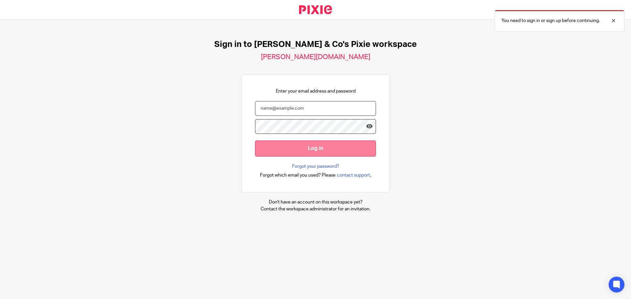
type input "[PERSON_NAME][EMAIL_ADDRESS][PERSON_NAME][DOMAIN_NAME]"
click at [339, 149] on input "Log in" at bounding box center [315, 149] width 121 height 16
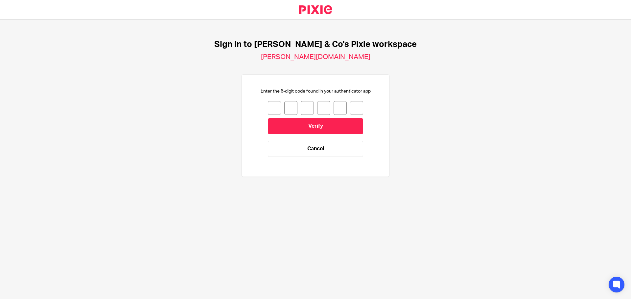
click at [272, 112] on input "number" at bounding box center [274, 108] width 13 height 14
type input "6"
type input "5"
type input "0"
type input "9"
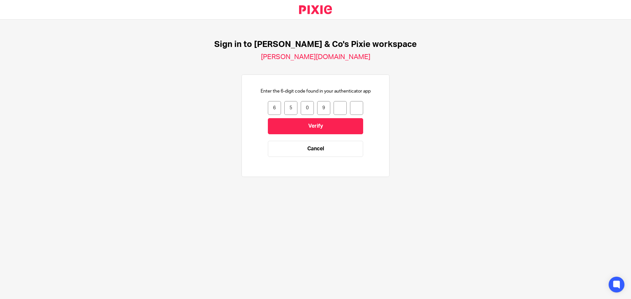
type input "0"
type input "6"
click at [315, 129] on input "Verify" at bounding box center [315, 126] width 95 height 16
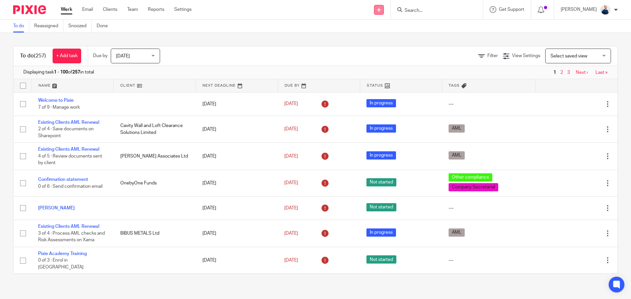
click at [381, 10] on icon at bounding box center [379, 10] width 4 height 4
click at [381, 50] on link "Add client" at bounding box center [383, 50] width 46 height 10
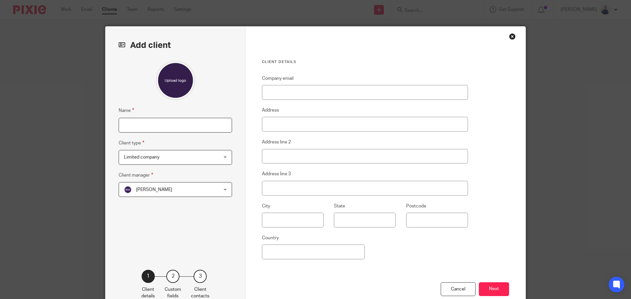
click at [160, 129] on input "Name" at bounding box center [175, 125] width 113 height 15
click at [157, 191] on span "[PERSON_NAME]" at bounding box center [154, 190] width 36 height 5
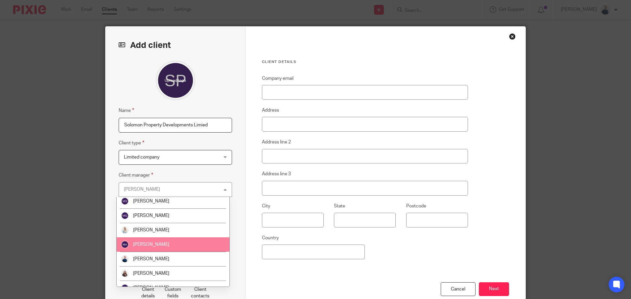
scroll to position [84, 0]
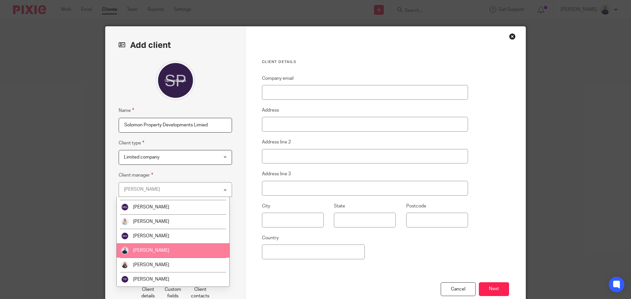
click at [157, 246] on li "[PERSON_NAME]" at bounding box center [173, 251] width 113 height 14
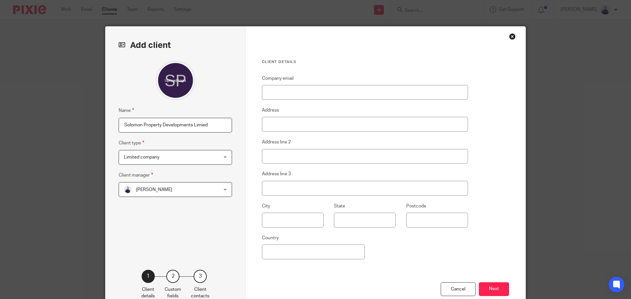
click at [201, 126] on input "Solomon Property Developments Limied" at bounding box center [175, 125] width 113 height 15
type input "Solomon Property Developments Limited"
click at [341, 89] on input "Company email" at bounding box center [365, 92] width 206 height 15
paste input "gsnowzell@hotmail.com"
type input "gsnowzell@hotmail.com"
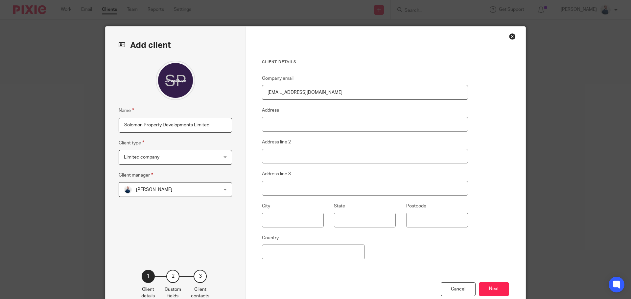
click at [498, 288] on button "Next" at bounding box center [494, 290] width 30 height 14
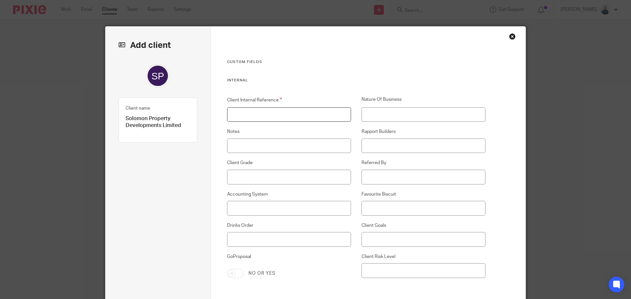
click at [303, 115] on input "Client Internal Reference" at bounding box center [289, 114] width 124 height 15
click at [290, 109] on input "Client Internal Reference" at bounding box center [289, 114] width 124 height 15
click at [283, 120] on input "Client Internal Reference" at bounding box center [289, 114] width 124 height 15
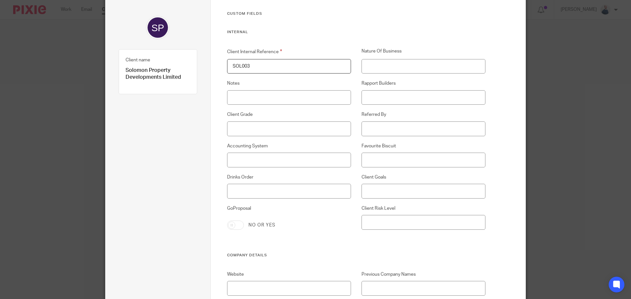
scroll to position [131, 0]
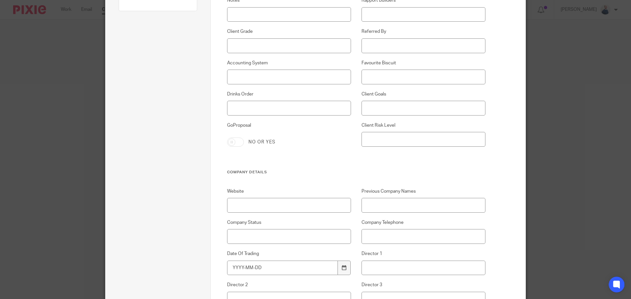
type input "SOL003"
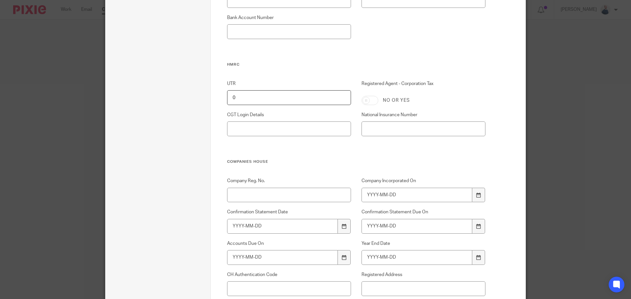
scroll to position [559, 0]
click at [290, 191] on input "Company Reg. No." at bounding box center [289, 192] width 124 height 15
paste input "05762617"
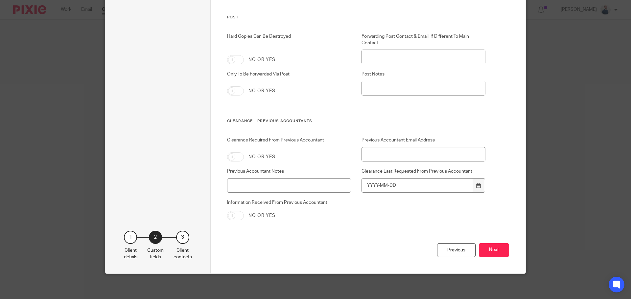
scroll to position [2371, 0]
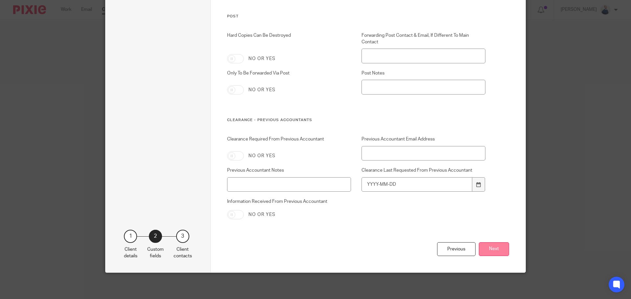
type input "05762617"
click at [486, 254] on button "Next" at bounding box center [494, 250] width 30 height 14
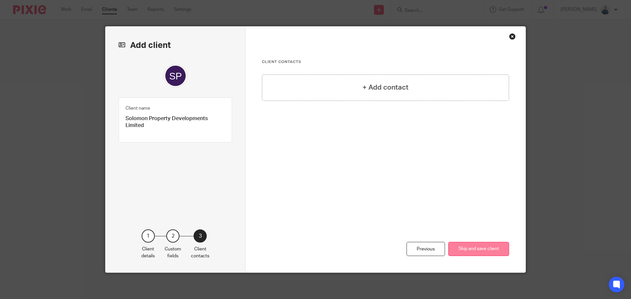
scroll to position [0, 0]
click at [375, 92] on h4 "+ Add contact" at bounding box center [386, 88] width 46 height 10
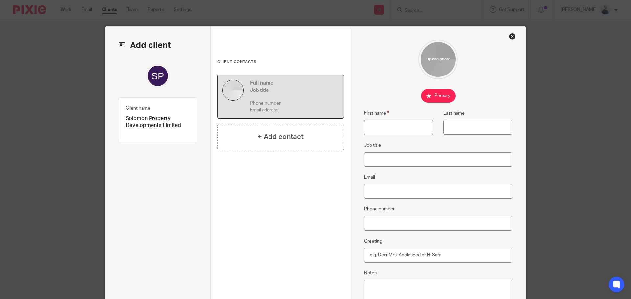
click at [415, 129] on input "First name" at bounding box center [398, 127] width 69 height 15
type input "Gary"
type input "Snowzell"
click at [419, 185] on input "Email" at bounding box center [438, 191] width 149 height 15
paste input "gsnowzell@hotmail.com"
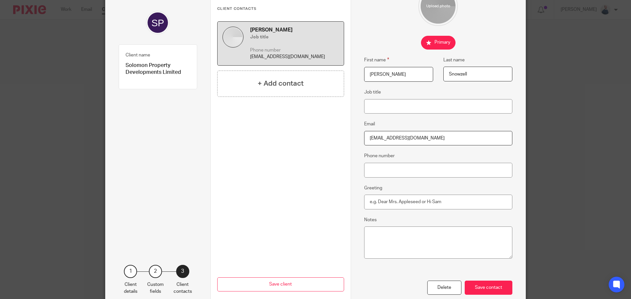
scroll to position [89, 0]
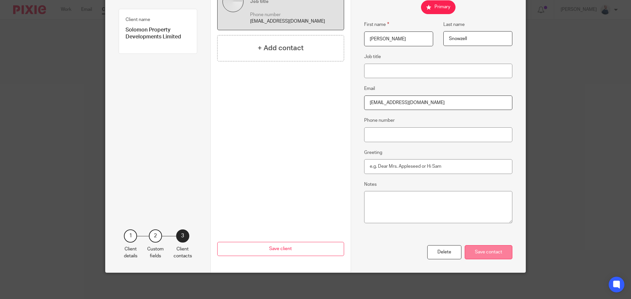
type input "gsnowzell@hotmail.com"
click at [479, 253] on div "Save contact" at bounding box center [489, 253] width 48 height 14
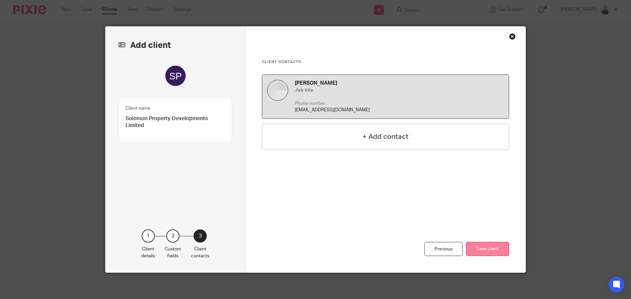
click at [490, 251] on button "Save client" at bounding box center [487, 249] width 43 height 14
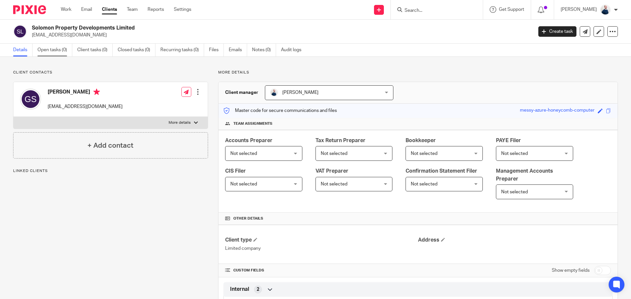
click at [46, 51] on link "Open tasks (0)" at bounding box center [54, 50] width 35 height 13
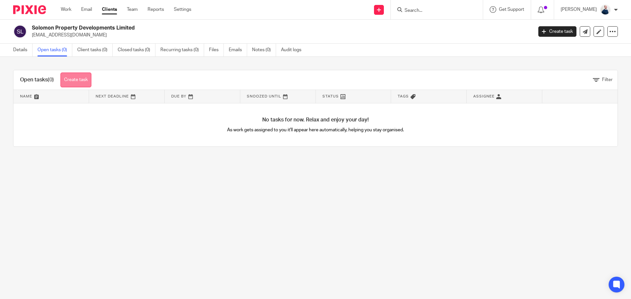
click at [81, 79] on link "Create task" at bounding box center [75, 80] width 31 height 15
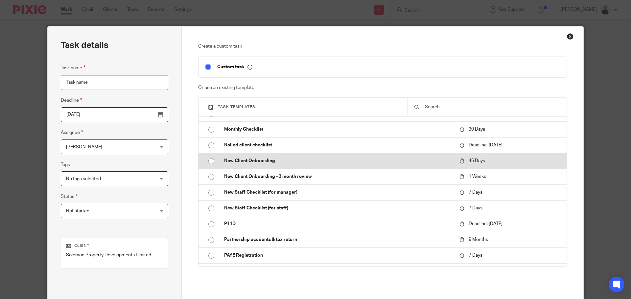
scroll to position [371, 0]
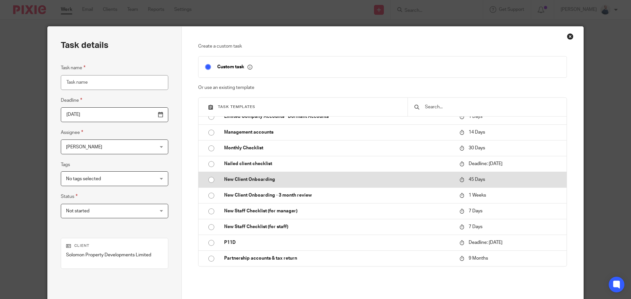
click at [255, 179] on p "New Client Onboarding" at bounding box center [338, 180] width 229 height 7
type input "2025-09-24"
type input "New Client Onboarding"
checkbox input "false"
radio input "true"
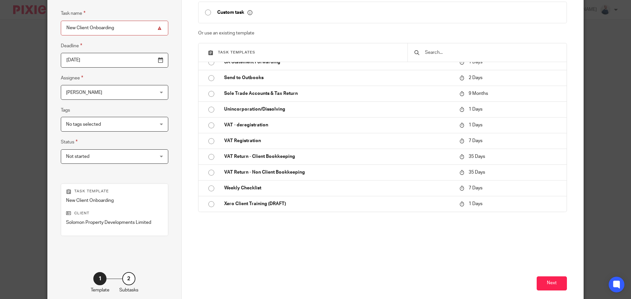
scroll to position [89, 0]
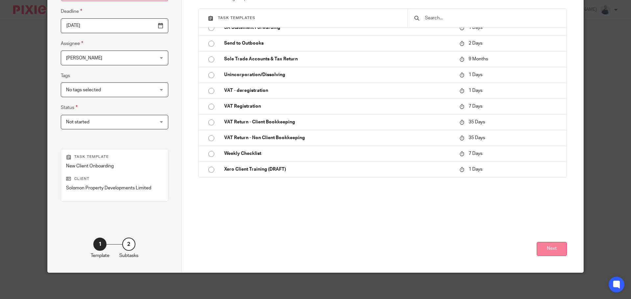
click at [547, 248] on button "Next" at bounding box center [552, 249] width 30 height 14
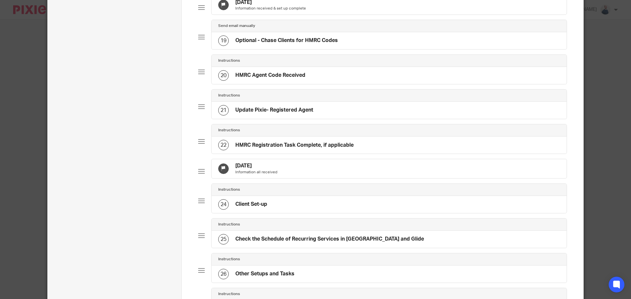
scroll to position [821, 0]
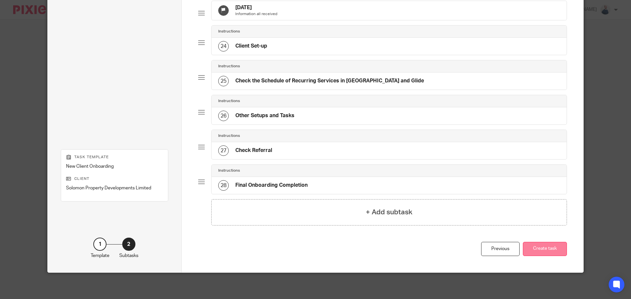
click at [542, 248] on button "Create task" at bounding box center [545, 249] width 44 height 14
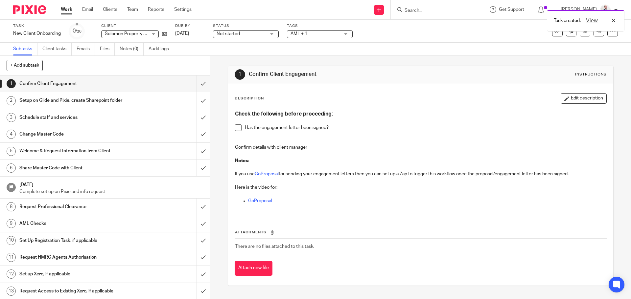
click at [235, 130] on span at bounding box center [238, 128] width 7 height 7
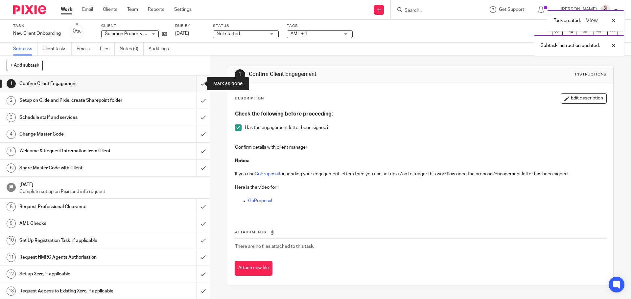
click at [193, 85] on input "submit" at bounding box center [105, 84] width 210 height 16
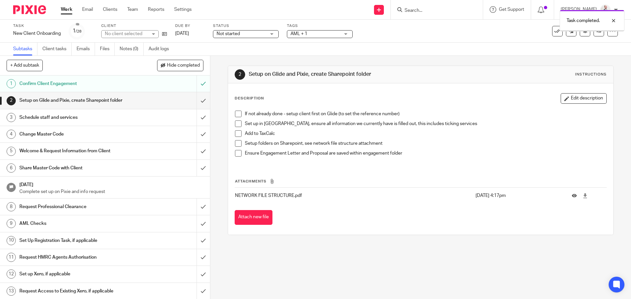
click at [78, 101] on h1 "Setup on Glide and Pixie, create Sharepoint folder" at bounding box center [76, 101] width 114 height 10
click at [237, 125] on span at bounding box center [238, 124] width 7 height 7
click at [235, 153] on span at bounding box center [238, 153] width 7 height 7
click at [238, 145] on span at bounding box center [238, 143] width 7 height 7
click at [63, 150] on h1 "Welcome & Request Information from Client" at bounding box center [76, 151] width 114 height 10
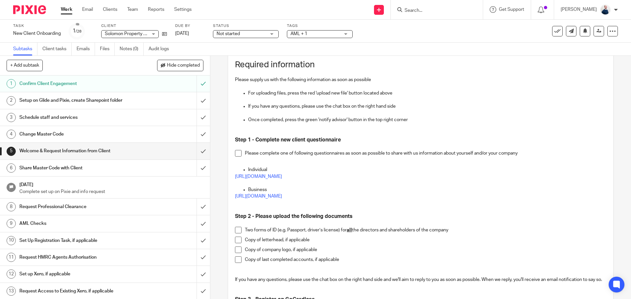
scroll to position [263, 0]
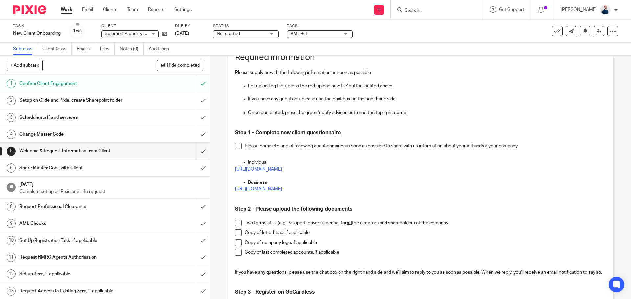
click at [282, 189] on link "[URL][DOMAIN_NAME]" at bounding box center [258, 189] width 47 height 5
